Goal: Information Seeking & Learning: Get advice/opinions

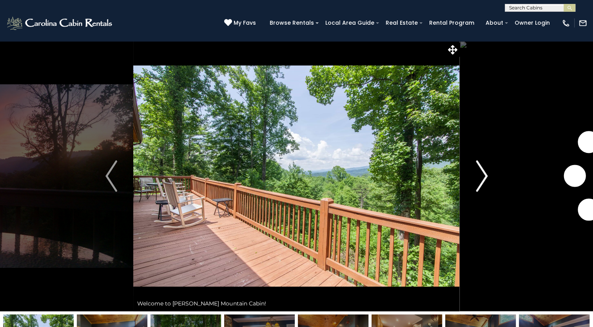
click at [483, 176] on img "Next" at bounding box center [482, 175] width 12 height 31
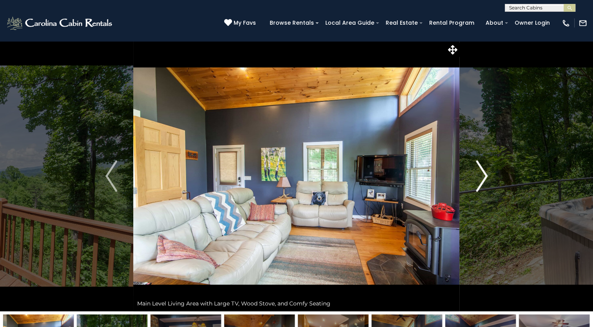
click at [483, 176] on img "Next" at bounding box center [482, 175] width 12 height 31
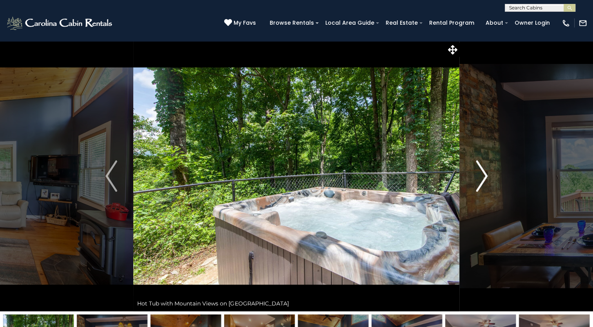
click at [483, 176] on img "Next" at bounding box center [482, 175] width 12 height 31
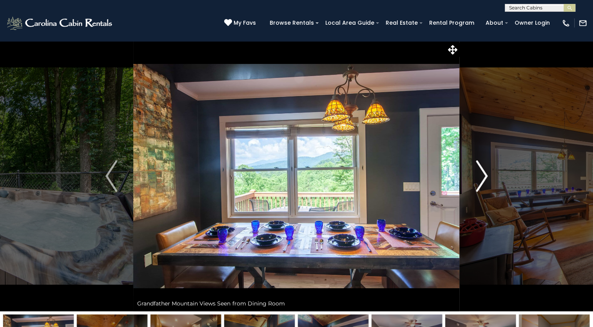
click at [483, 176] on img "Next" at bounding box center [482, 175] width 12 height 31
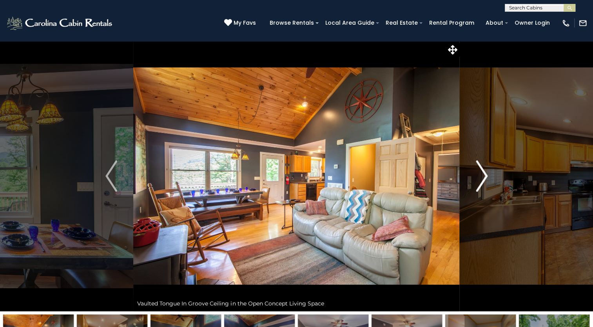
click at [483, 176] on img "Next" at bounding box center [482, 175] width 12 height 31
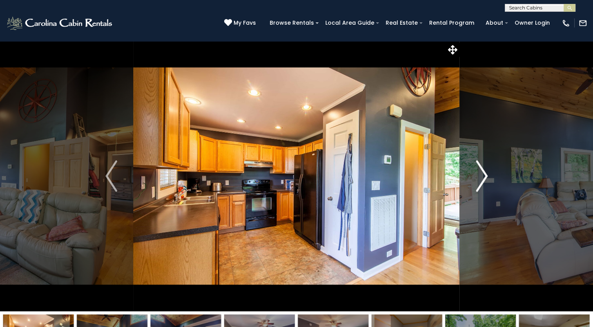
click at [483, 176] on img "Next" at bounding box center [482, 175] width 12 height 31
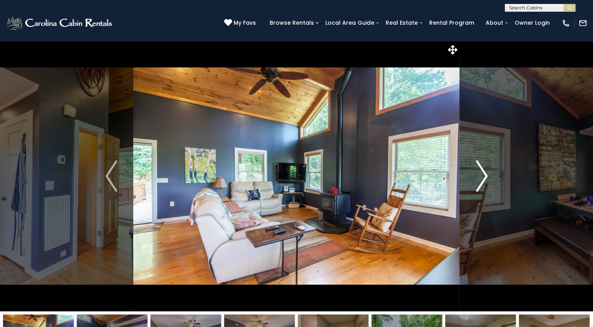
click at [483, 176] on img "Next" at bounding box center [482, 175] width 12 height 31
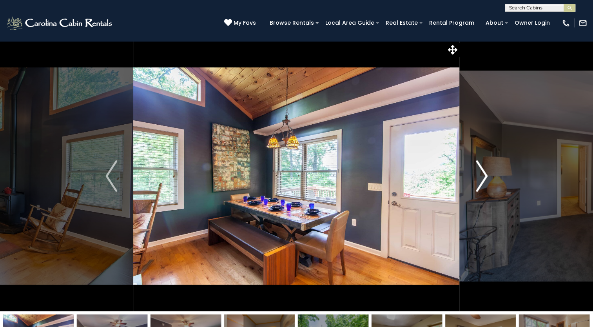
click at [483, 176] on img "Next" at bounding box center [482, 175] width 12 height 31
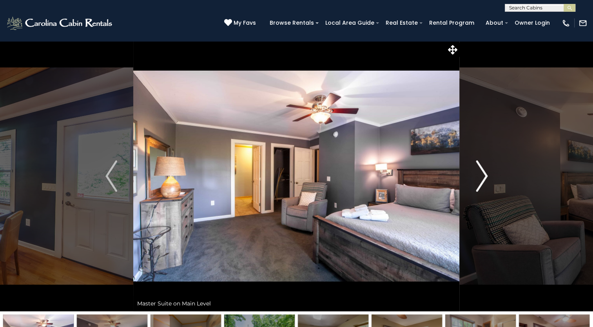
click at [483, 174] on img "Next" at bounding box center [482, 175] width 12 height 31
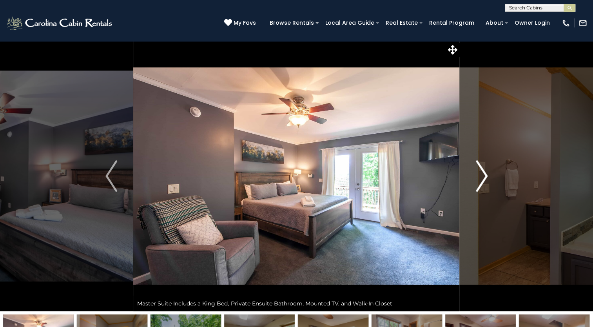
click at [483, 174] on img "Next" at bounding box center [482, 175] width 12 height 31
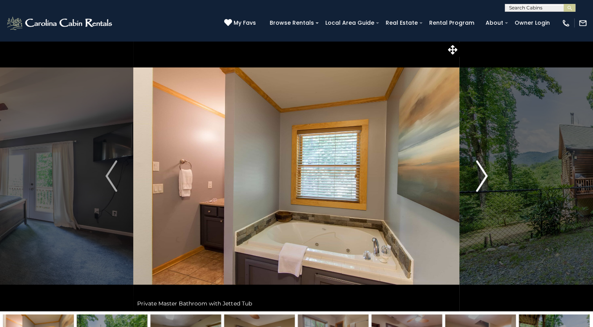
click at [483, 174] on img "Next" at bounding box center [482, 175] width 12 height 31
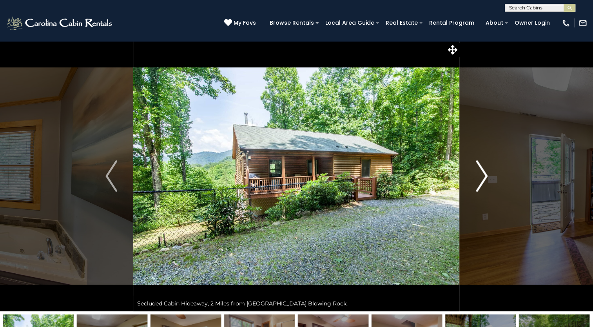
click at [483, 174] on img "Next" at bounding box center [482, 175] width 12 height 31
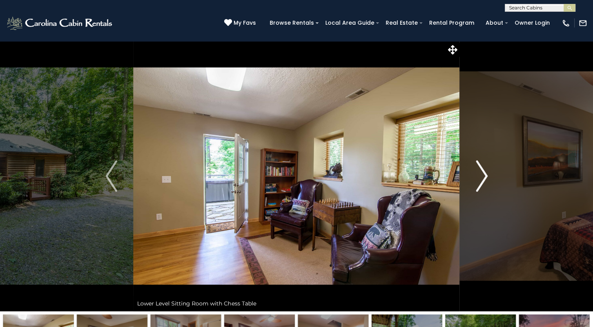
click at [483, 174] on img "Next" at bounding box center [482, 175] width 12 height 31
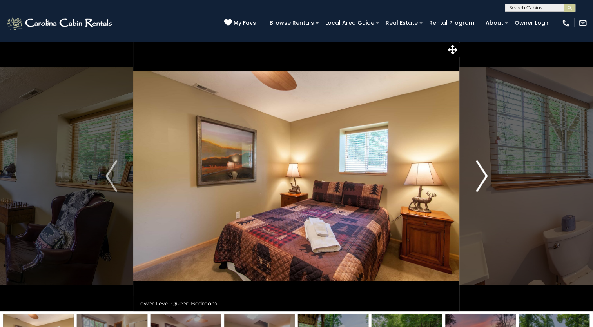
click at [483, 174] on img "Next" at bounding box center [482, 175] width 12 height 31
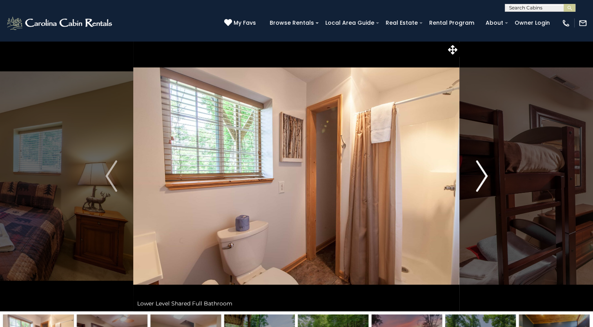
click at [483, 174] on img "Next" at bounding box center [482, 175] width 12 height 31
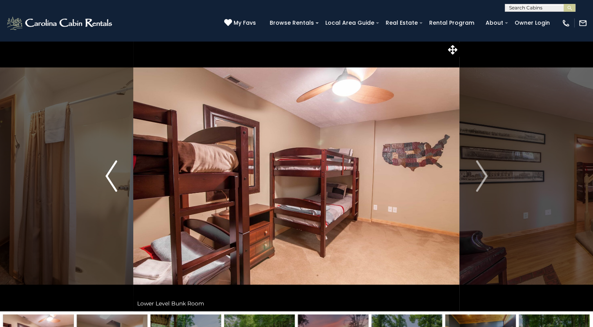
click at [109, 174] on img "Previous" at bounding box center [111, 175] width 12 height 31
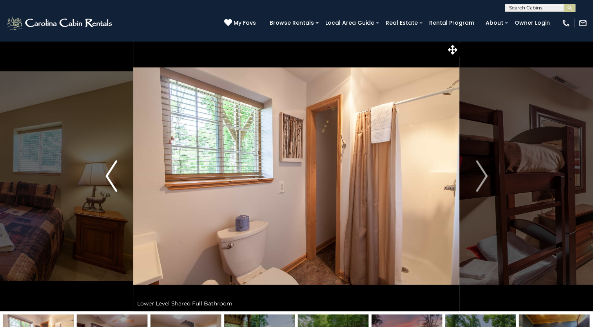
click at [109, 174] on img "Previous" at bounding box center [111, 175] width 12 height 31
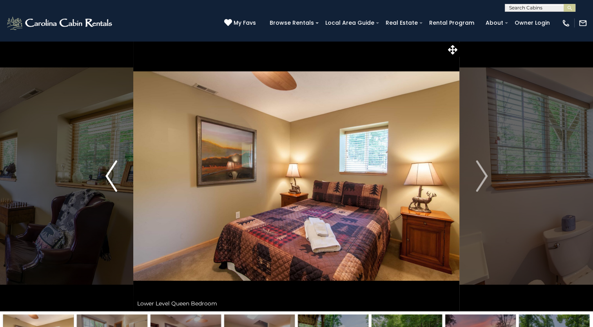
click at [109, 174] on img "Previous" at bounding box center [111, 175] width 12 height 31
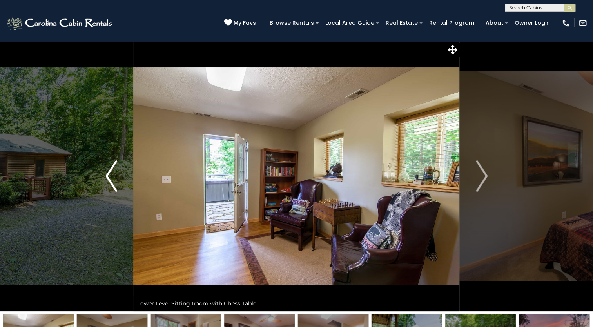
click at [109, 174] on img "Previous" at bounding box center [111, 175] width 12 height 31
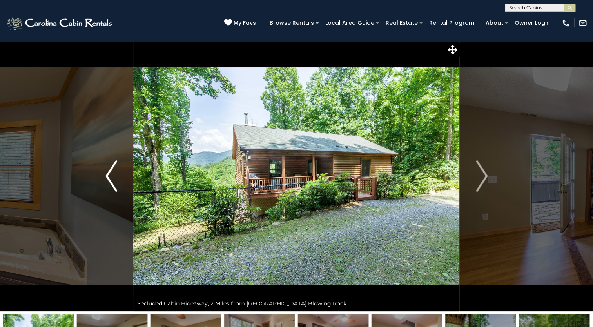
click at [109, 174] on img "Previous" at bounding box center [111, 175] width 12 height 31
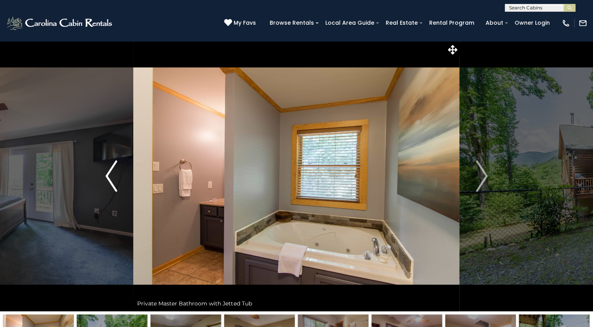
click at [109, 174] on img "Previous" at bounding box center [111, 175] width 12 height 31
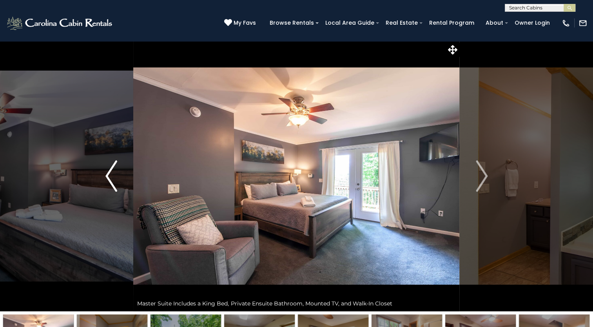
click at [109, 174] on img "Previous" at bounding box center [111, 175] width 12 height 31
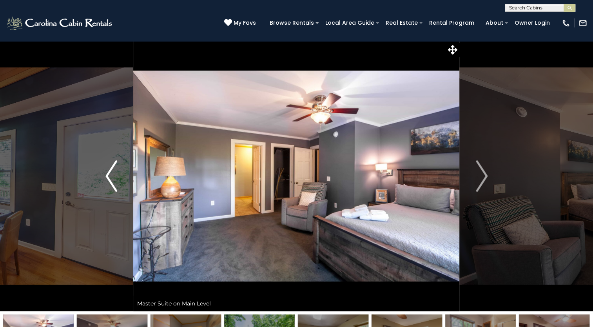
click at [109, 174] on img "Previous" at bounding box center [111, 175] width 12 height 31
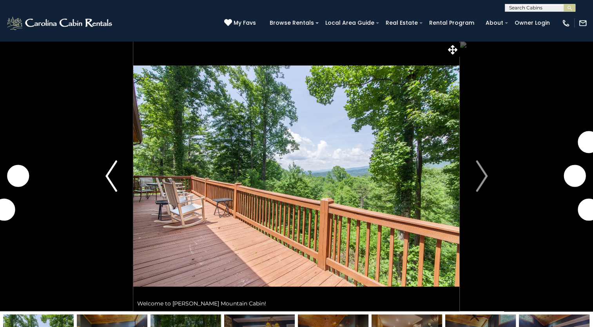
drag, startPoint x: 0, startPoint y: 0, endPoint x: 109, endPoint y: 172, distance: 204.0
click at [109, 172] on img "Previous" at bounding box center [111, 175] width 12 height 31
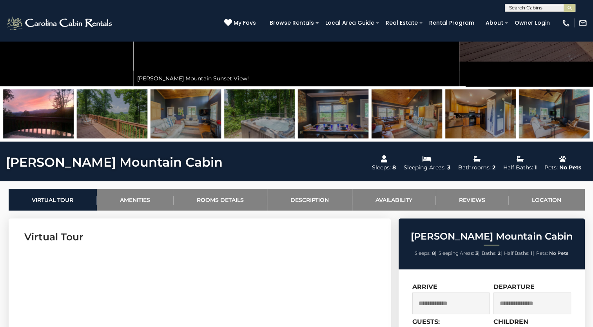
scroll to position [261, 0]
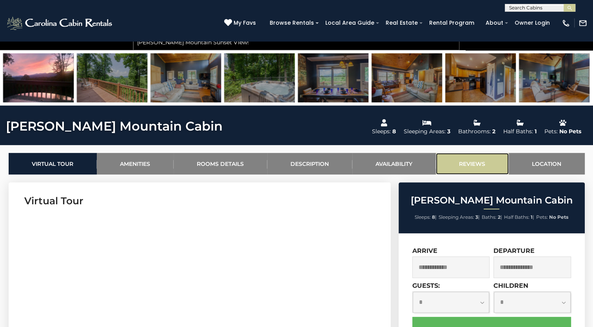
click at [474, 161] on link "Reviews" at bounding box center [472, 164] width 73 height 22
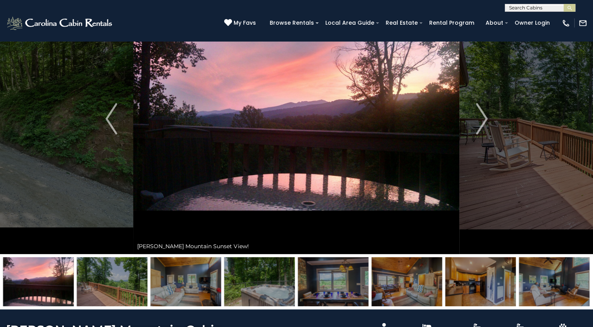
scroll to position [0, 0]
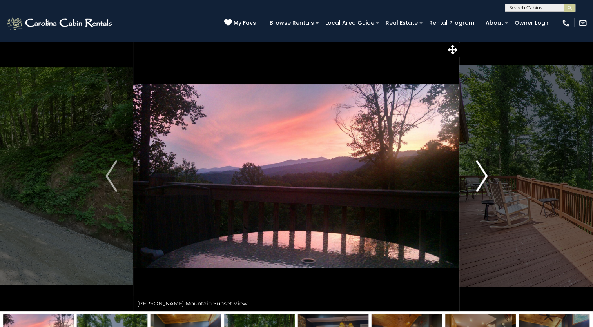
click at [484, 174] on img "Next" at bounding box center [482, 175] width 12 height 31
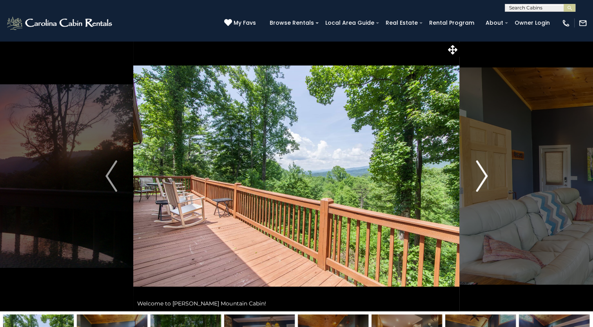
click at [486, 172] on img "Next" at bounding box center [482, 175] width 12 height 31
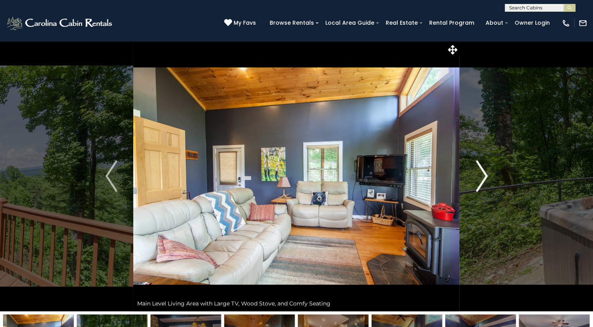
click at [486, 172] on img "Next" at bounding box center [482, 175] width 12 height 31
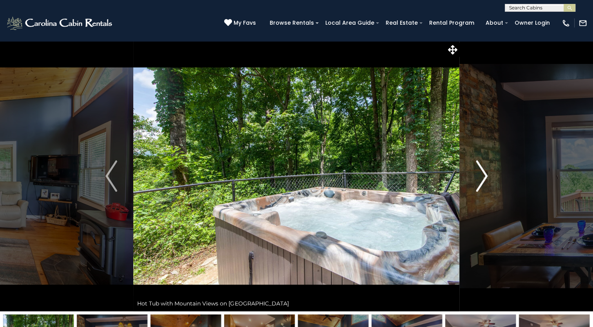
click at [486, 172] on img "Next" at bounding box center [482, 175] width 12 height 31
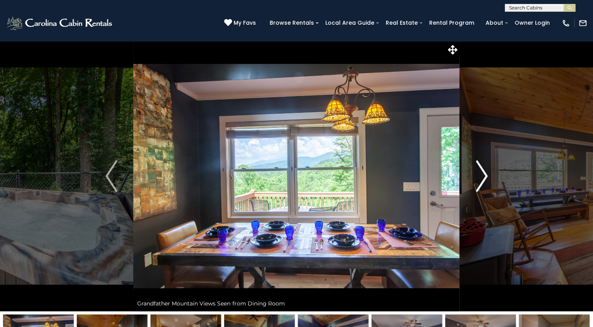
click at [486, 172] on img "Next" at bounding box center [482, 175] width 12 height 31
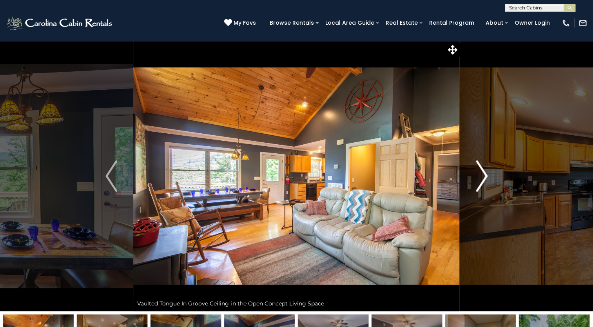
click at [486, 172] on img "Next" at bounding box center [482, 175] width 12 height 31
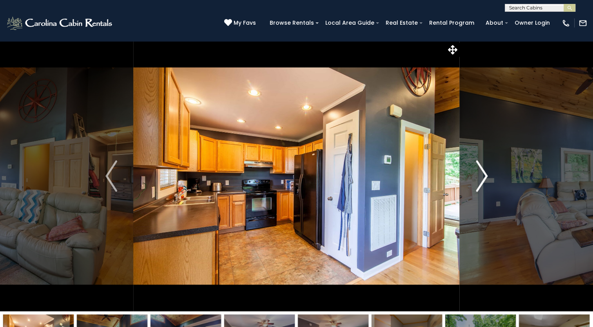
click at [486, 172] on img "Next" at bounding box center [482, 175] width 12 height 31
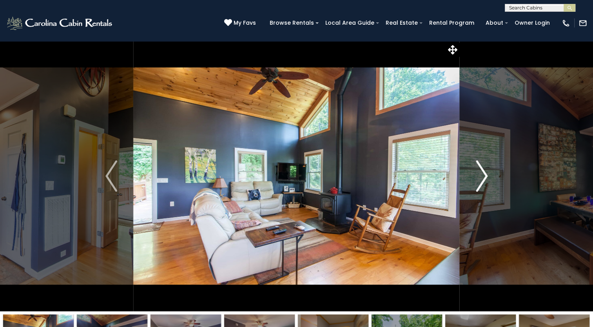
click at [486, 172] on img "Next" at bounding box center [482, 175] width 12 height 31
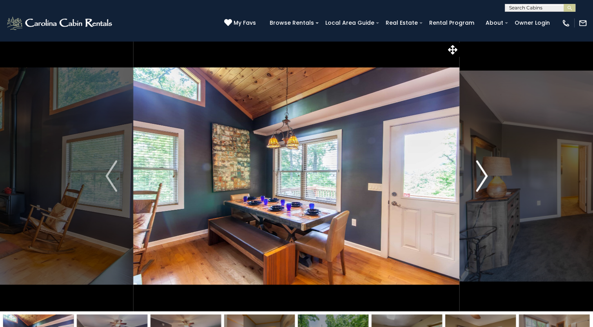
click at [486, 172] on img "Next" at bounding box center [482, 175] width 12 height 31
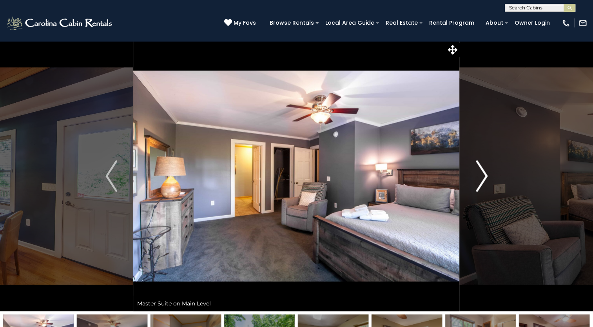
click at [487, 173] on img "Next" at bounding box center [482, 175] width 12 height 31
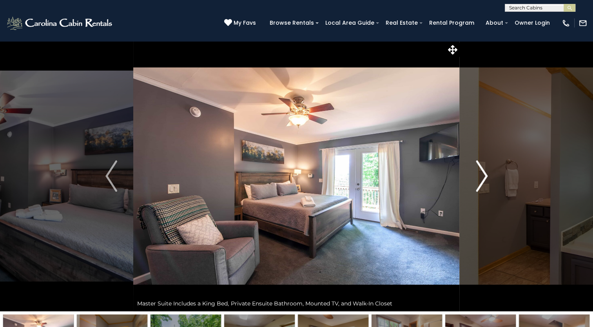
click at [485, 173] on img "Next" at bounding box center [482, 175] width 12 height 31
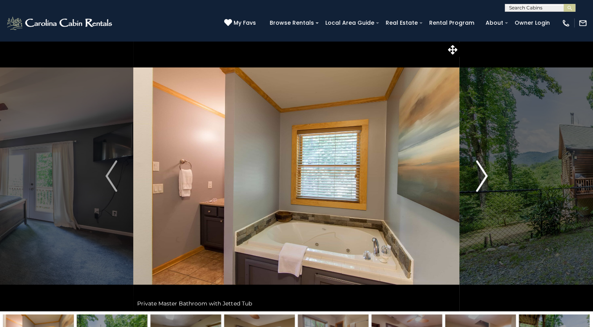
click at [484, 173] on img "Next" at bounding box center [482, 175] width 12 height 31
